Goal: Obtain resource: Download file/media

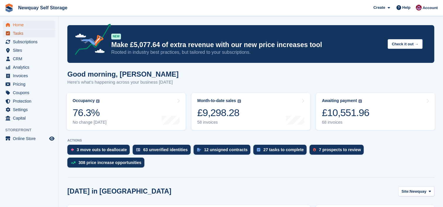
click at [20, 34] on span "Tasks" at bounding box center [30, 33] width 35 height 8
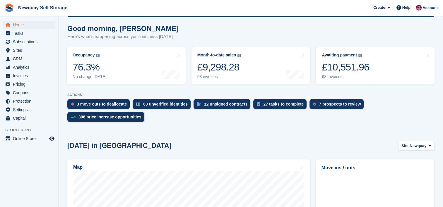
scroll to position [79, 0]
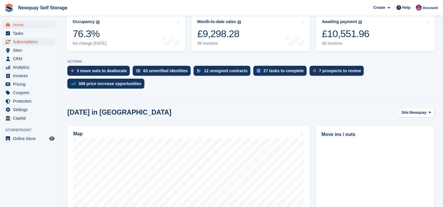
click at [27, 42] on span "Subscriptions" at bounding box center [30, 42] width 35 height 8
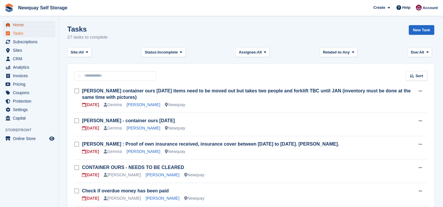
click at [19, 28] on span "Home" at bounding box center [30, 25] width 35 height 8
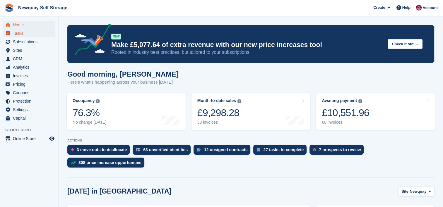
click at [20, 33] on span "Tasks" at bounding box center [30, 33] width 35 height 8
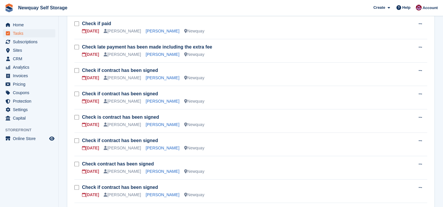
scroll to position [261, 0]
click at [161, 101] on link "Ms Stephanie Rivier" at bounding box center [163, 101] width 34 height 5
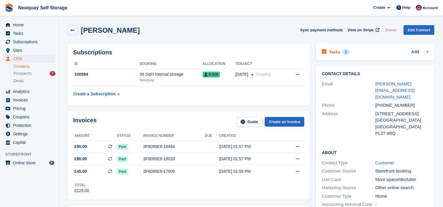
click at [335, 52] on h2 "Tasks" at bounding box center [334, 51] width 11 height 5
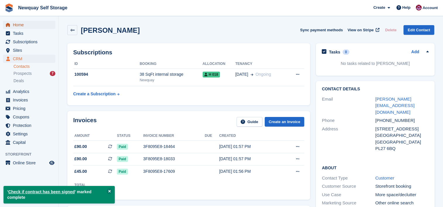
click at [16, 24] on span "Home" at bounding box center [30, 25] width 35 height 8
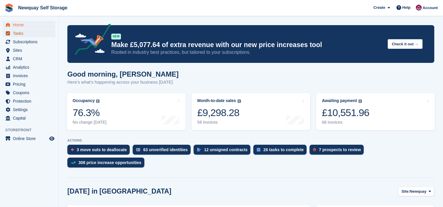
click at [16, 32] on span "Tasks" at bounding box center [30, 33] width 35 height 8
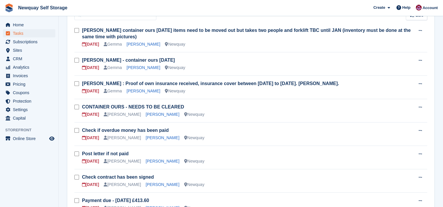
scroll to position [61, 0]
click at [155, 138] on link "Luke McCafferty" at bounding box center [163, 137] width 34 height 5
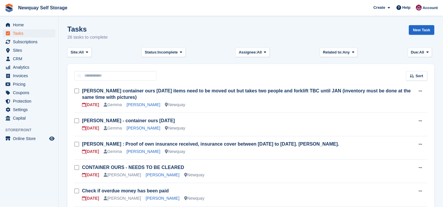
scroll to position [61, 0]
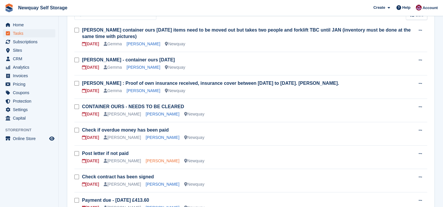
click at [148, 160] on link "James O'Sullivan" at bounding box center [163, 161] width 34 height 5
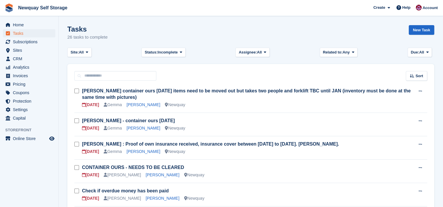
scroll to position [61, 0]
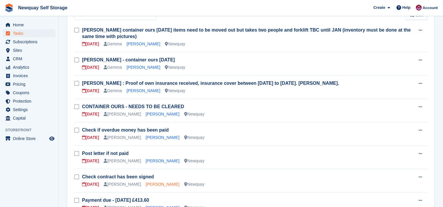
click at [160, 184] on link "Cherryl Dallis Cooke" at bounding box center [163, 184] width 34 height 5
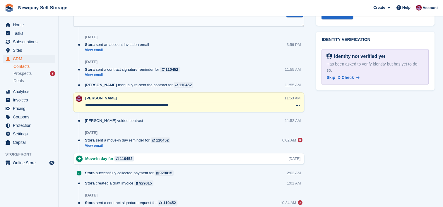
scroll to position [295, 0]
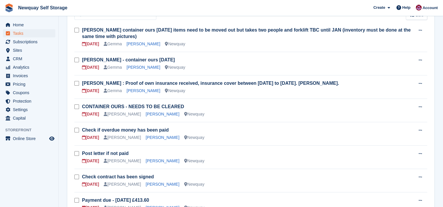
scroll to position [87, 0]
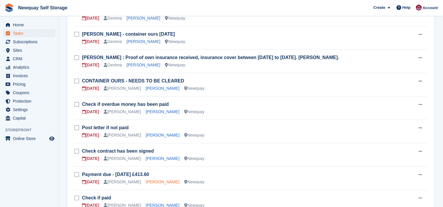
click at [158, 181] on link "Robin Miles" at bounding box center [163, 182] width 34 height 5
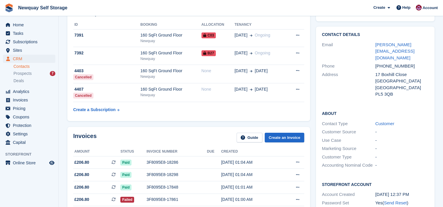
scroll to position [39, 0]
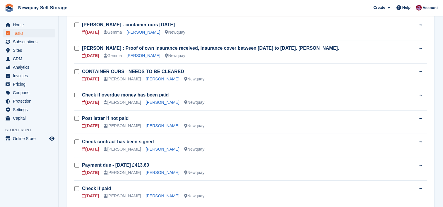
scroll to position [97, 0]
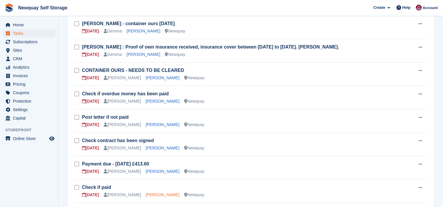
click at [146, 193] on link "Damien Diablo" at bounding box center [163, 195] width 34 height 5
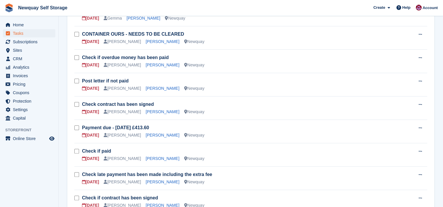
scroll to position [138, 0]
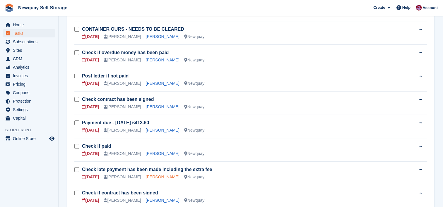
click at [152, 177] on link "Sonia Forgham" at bounding box center [163, 177] width 34 height 5
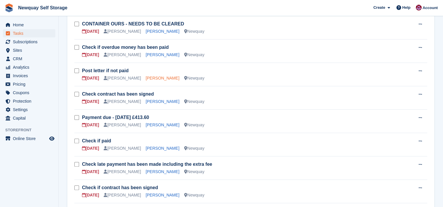
scroll to position [144, 0]
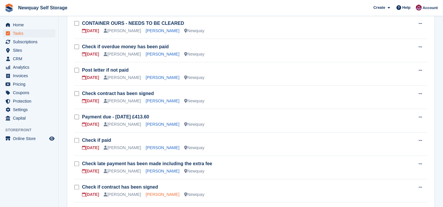
click at [150, 193] on link "Amy Burgess" at bounding box center [163, 194] width 34 height 5
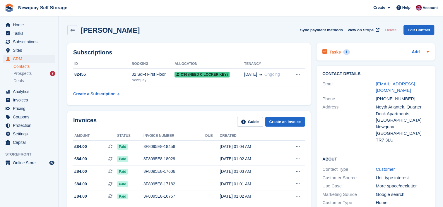
click at [334, 51] on h2 "Tasks" at bounding box center [334, 51] width 11 height 5
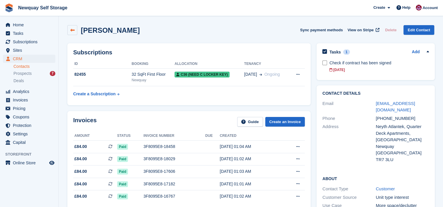
click at [76, 30] on link at bounding box center [72, 30] width 10 height 10
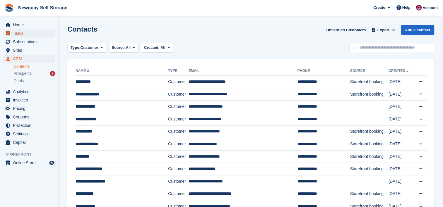
click at [18, 33] on span "Tasks" at bounding box center [30, 33] width 35 height 8
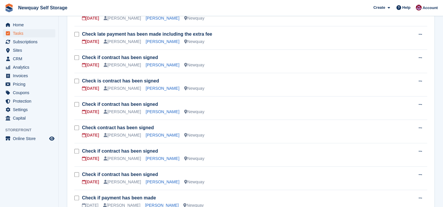
scroll to position [307, 0]
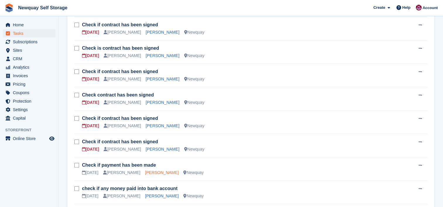
click at [149, 172] on link "Andrew Telfer" at bounding box center [162, 172] width 34 height 5
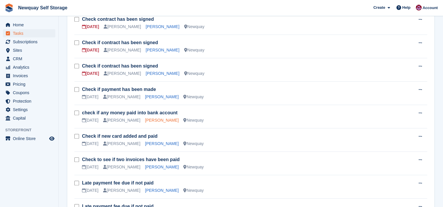
scroll to position [383, 0]
click at [151, 167] on link "Tristan Choy" at bounding box center [162, 167] width 34 height 5
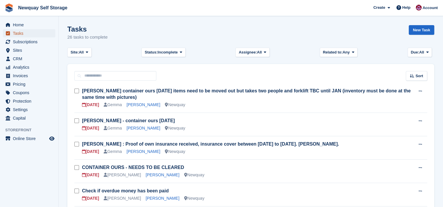
click at [20, 33] on span "Tasks" at bounding box center [30, 33] width 35 height 8
click at [26, 43] on span "Subscriptions" at bounding box center [30, 42] width 35 height 8
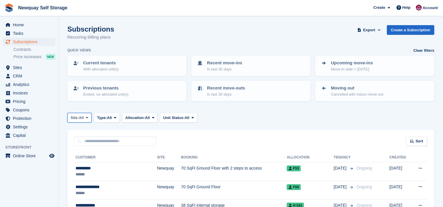
click at [85, 119] on button "Site: All" at bounding box center [79, 118] width 24 height 10
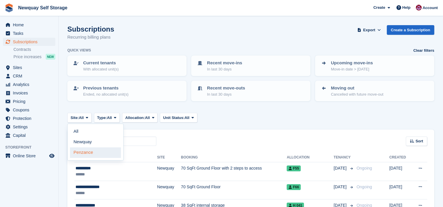
click at [89, 153] on link "Penzance" at bounding box center [95, 153] width 51 height 11
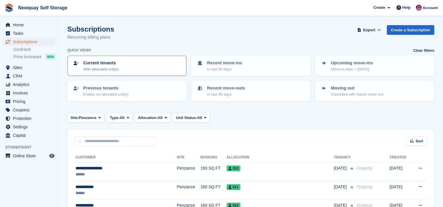
click at [141, 67] on div "Current tenants With allocated unit(s)" at bounding box center [127, 66] width 109 height 12
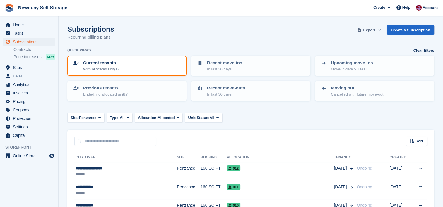
click at [379, 27] on span at bounding box center [379, 30] width 6 height 6
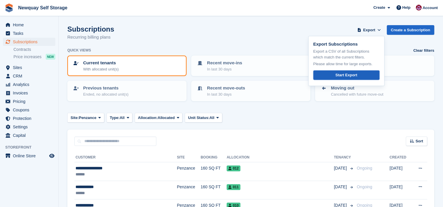
click at [340, 75] on div "Start Export" at bounding box center [346, 75] width 22 height 6
click at [28, 49] on link "Contracts" at bounding box center [34, 50] width 42 height 6
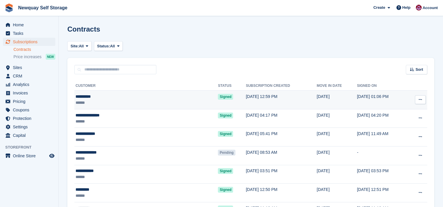
click at [422, 97] on button at bounding box center [420, 99] width 11 height 9
click at [395, 110] on p "View contact" at bounding box center [397, 111] width 51 height 8
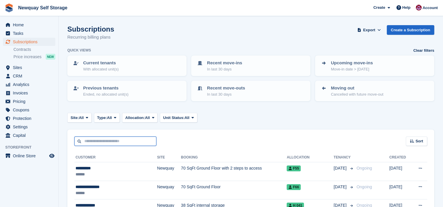
click at [106, 142] on input "text" at bounding box center [115, 142] width 82 height 10
type input "*******"
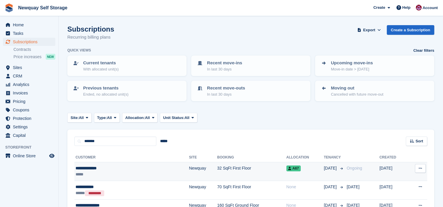
click at [133, 168] on div "**********" at bounding box center [110, 168] width 69 height 6
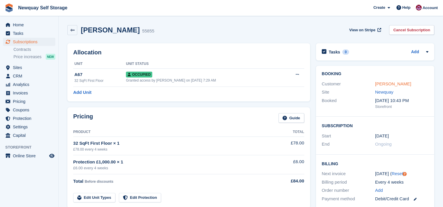
click at [402, 83] on link "[PERSON_NAME]" at bounding box center [393, 83] width 36 height 5
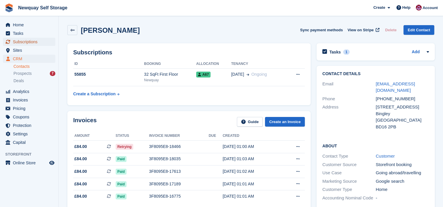
click at [34, 41] on span "Subscriptions" at bounding box center [30, 42] width 35 height 8
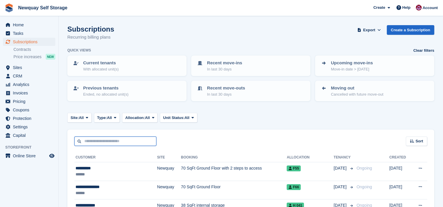
click at [120, 141] on input "text" at bounding box center [115, 142] width 82 height 10
type input "******"
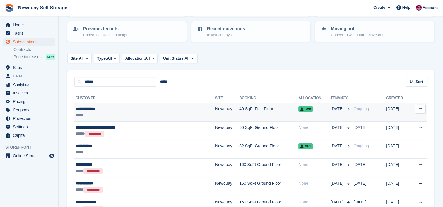
scroll to position [60, 0]
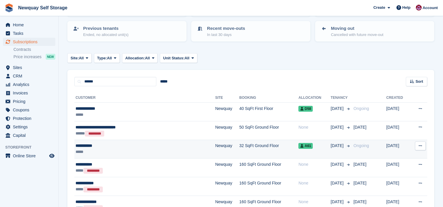
click at [139, 149] on div "*****" at bounding box center [125, 152] width 99 height 6
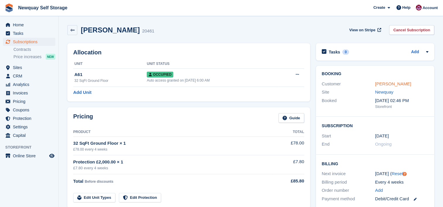
click at [386, 83] on link "Ross Morgan" at bounding box center [393, 83] width 36 height 5
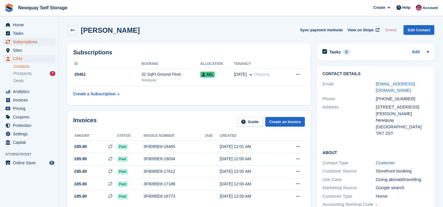
click at [32, 41] on span "Subscriptions" at bounding box center [30, 42] width 35 height 8
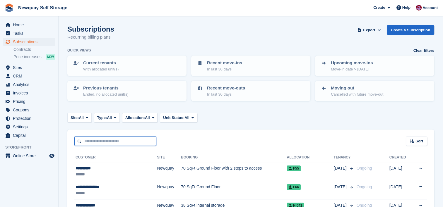
click at [140, 139] on input "text" at bounding box center [115, 142] width 82 height 10
type input "******"
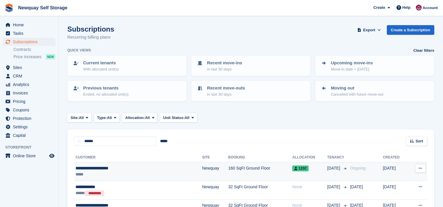
click at [130, 172] on div "*****" at bounding box center [117, 175] width 82 height 6
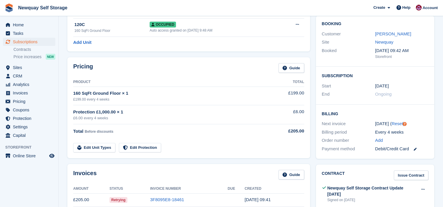
scroll to position [95, 0]
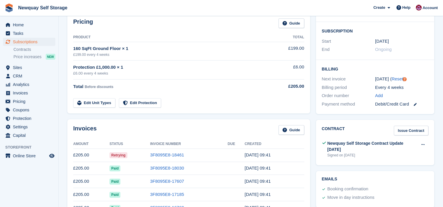
click at [308, 76] on div "Pricing Guide Product Total 160 SqFt Ground Floor × 1 £199.00 every 4 weeks £19…" at bounding box center [188, 63] width 243 height 101
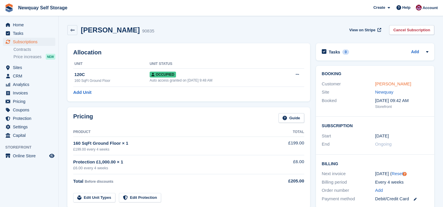
click at [396, 85] on link "Danel Stuart Parmenter" at bounding box center [393, 83] width 36 height 5
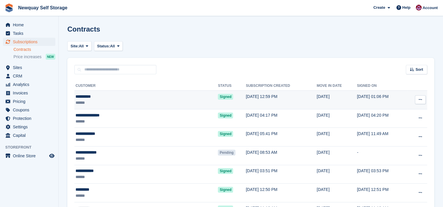
click at [421, 100] on icon at bounding box center [420, 100] width 3 height 4
click at [402, 128] on p "Download contract" at bounding box center [397, 127] width 51 height 8
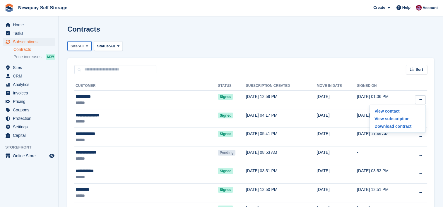
click at [88, 45] on icon at bounding box center [87, 46] width 2 height 4
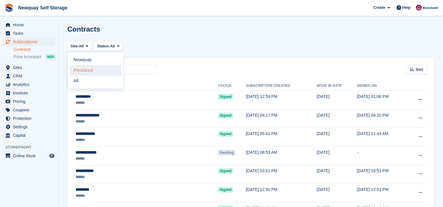
click at [89, 70] on link "Penzance" at bounding box center [95, 70] width 51 height 11
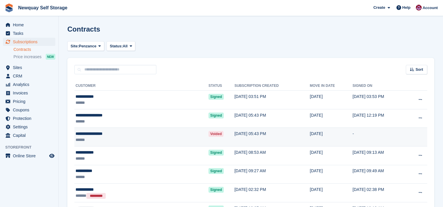
click at [358, 139] on td "-" at bounding box center [380, 137] width 54 height 19
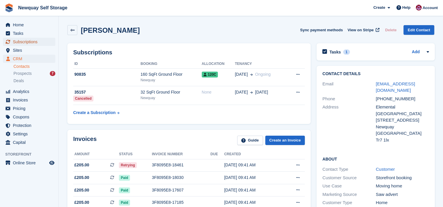
click at [34, 42] on span "Subscriptions" at bounding box center [30, 42] width 35 height 8
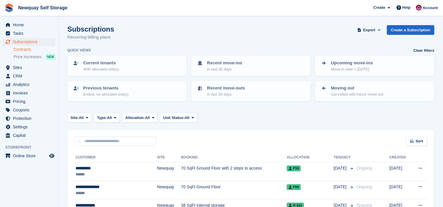
click at [25, 49] on link "Contracts" at bounding box center [34, 50] width 42 height 6
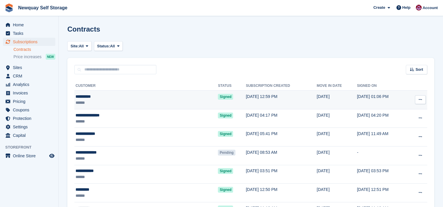
click at [420, 100] on icon at bounding box center [420, 100] width 3 height 4
click at [389, 124] on p "Download contract" at bounding box center [397, 127] width 51 height 8
